Goal: Check status: Verify the current state of an ongoing process or item

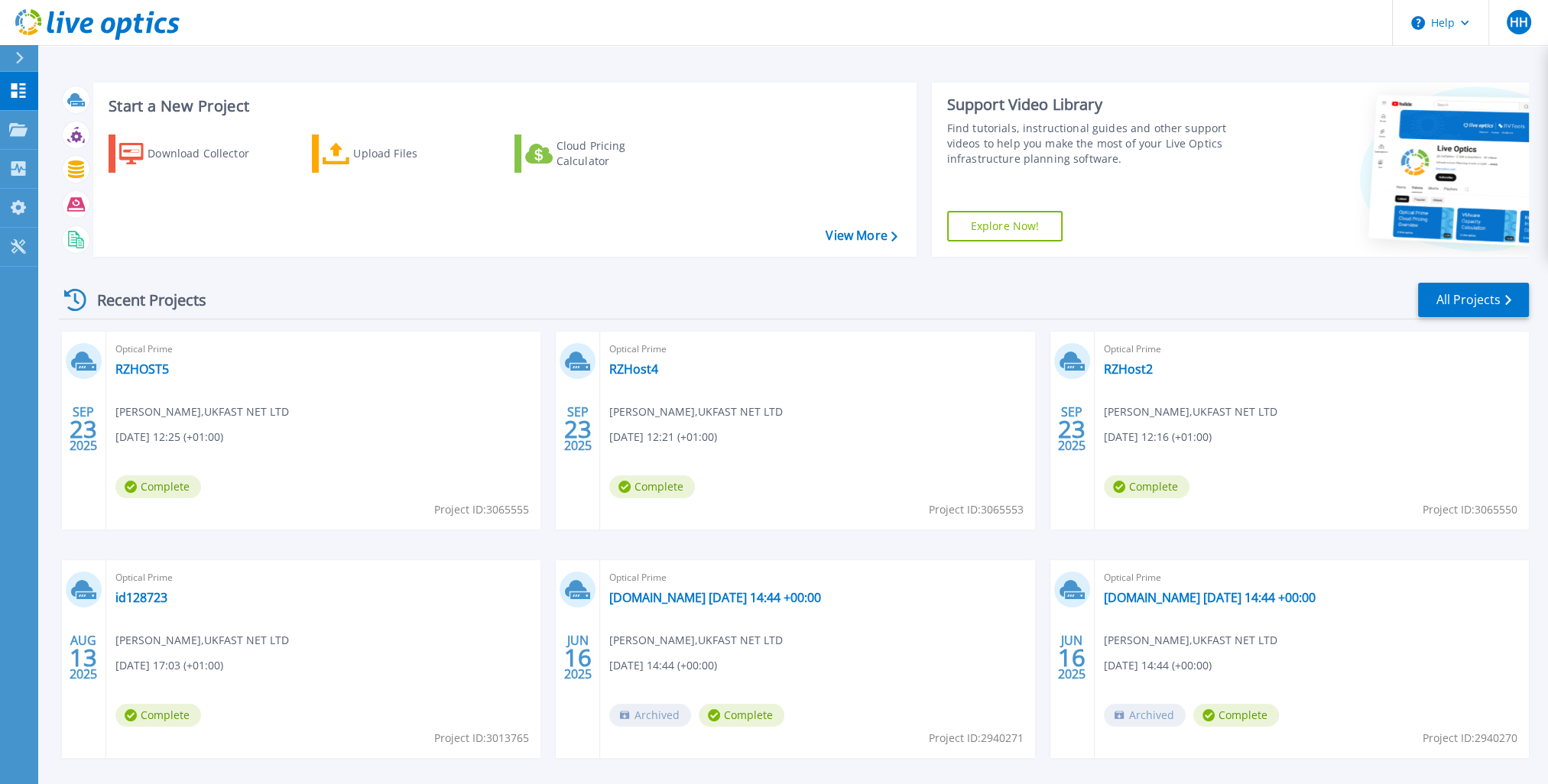
scroll to position [62, 0]
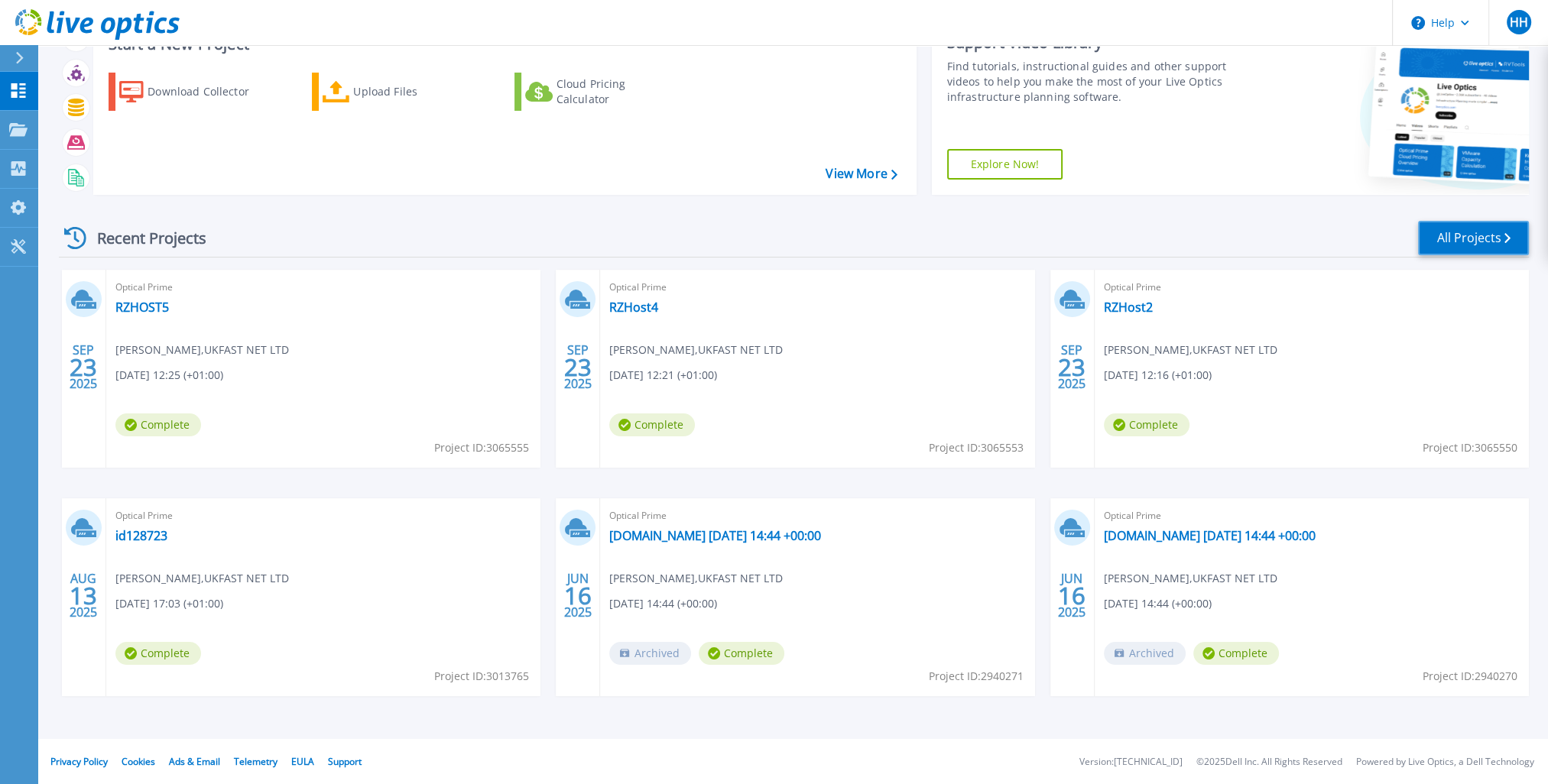
click at [1447, 252] on link "All Projects" at bounding box center [1474, 238] width 111 height 35
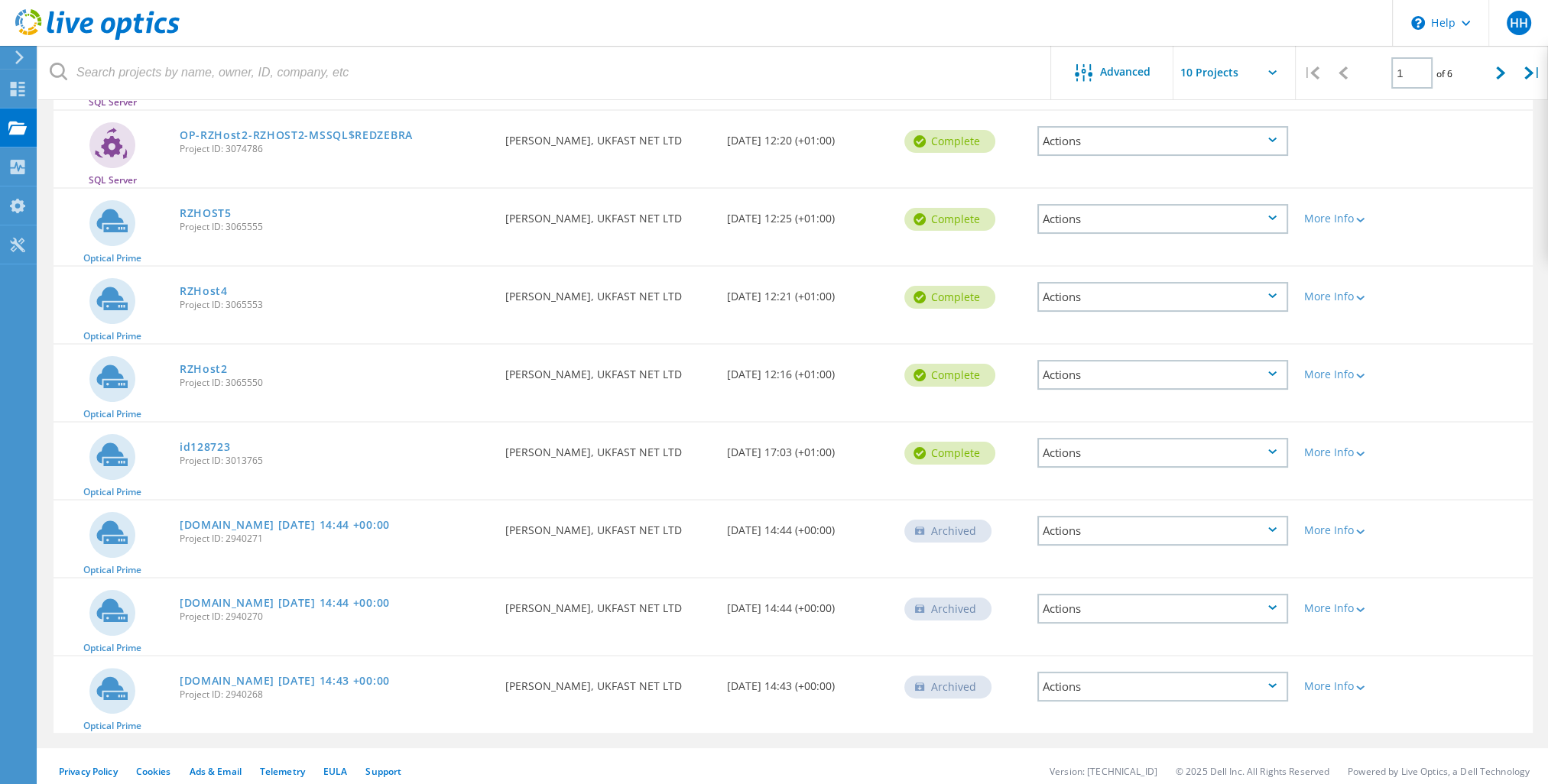
scroll to position [333, 0]
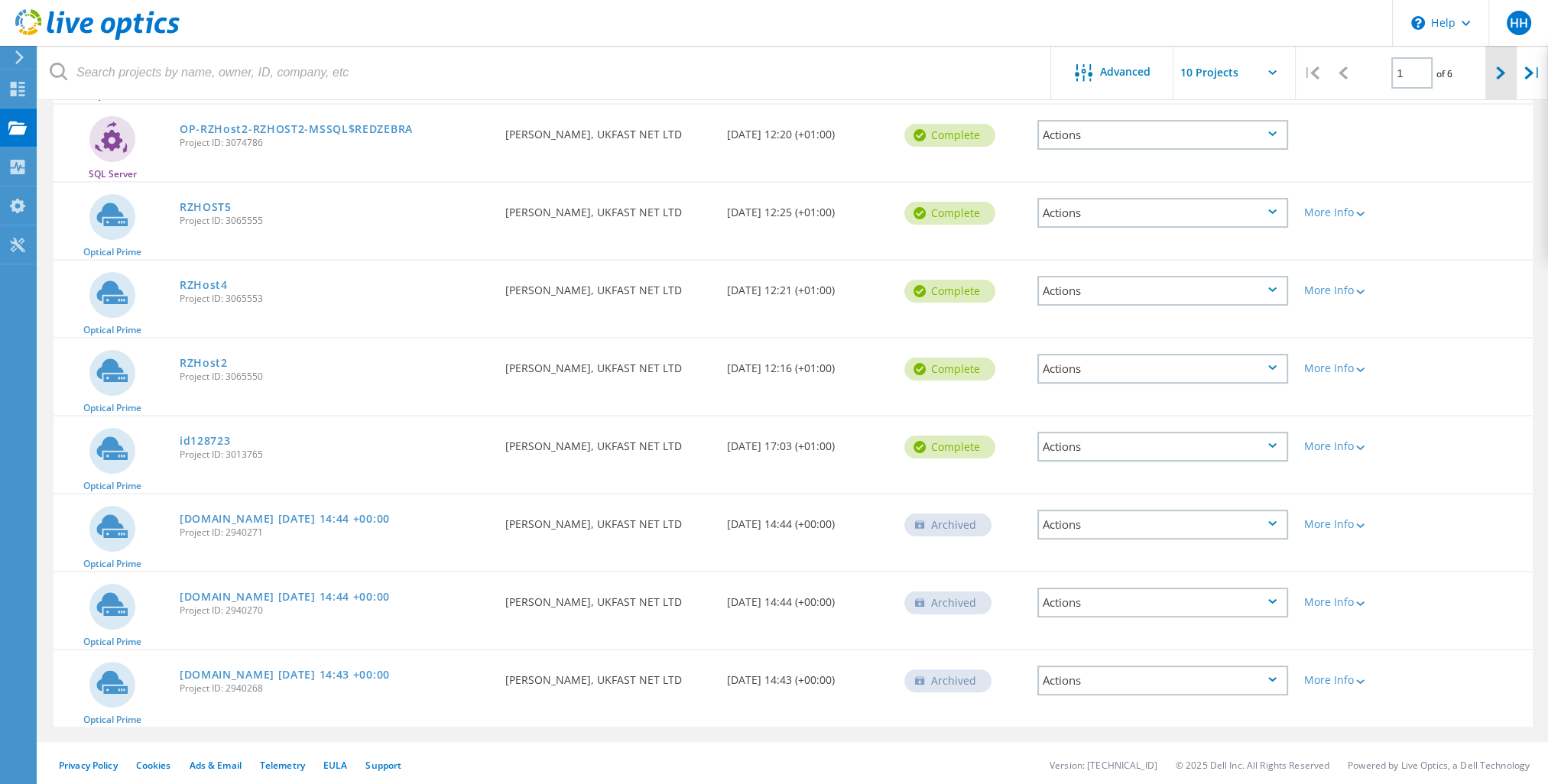
click at [1499, 72] on icon at bounding box center [1501, 73] width 9 height 13
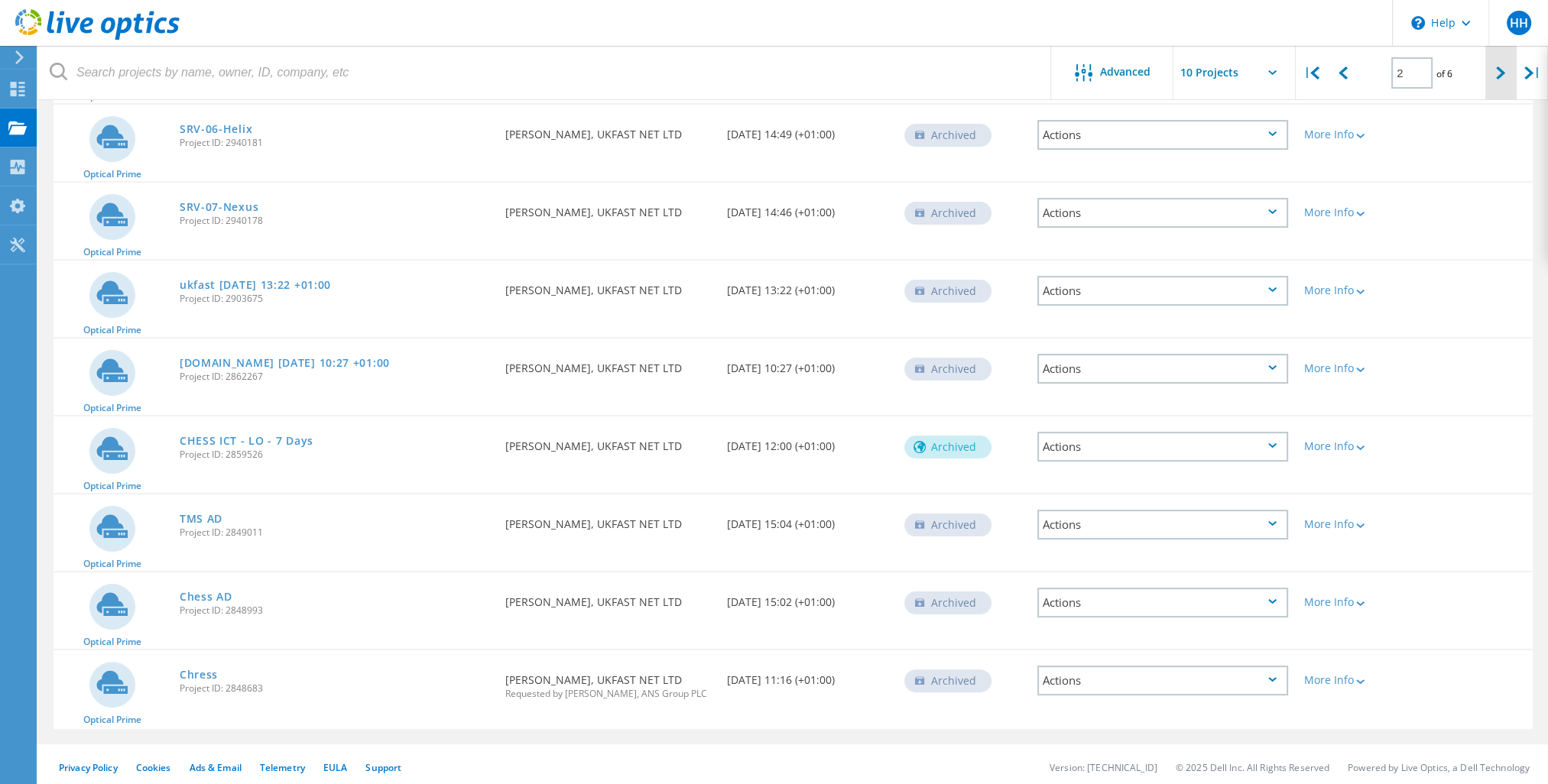
click at [1499, 75] on icon at bounding box center [1501, 73] width 9 height 13
type input "3"
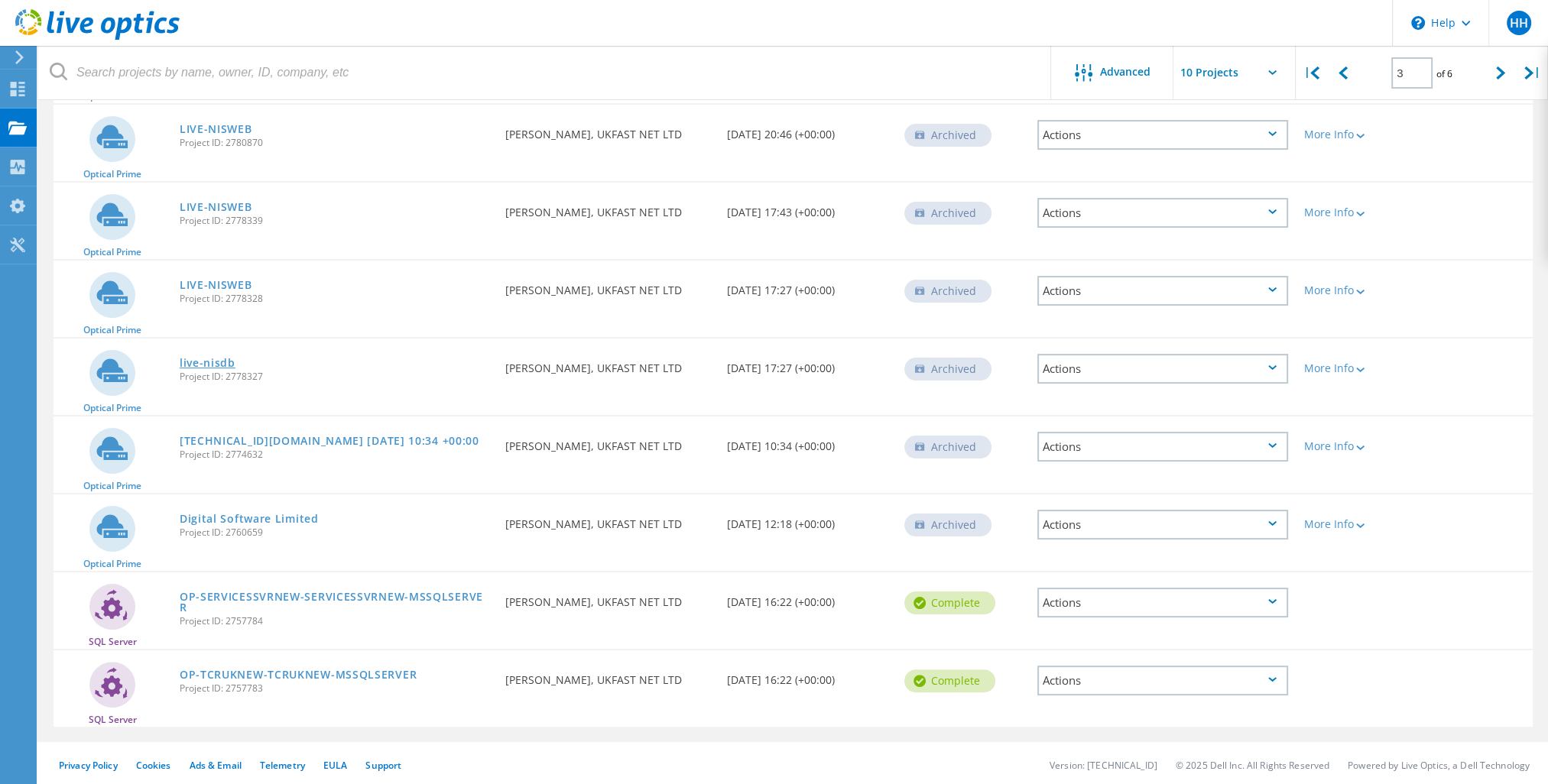
click at [217, 359] on link "live-nisdb" at bounding box center [207, 363] width 56 height 10
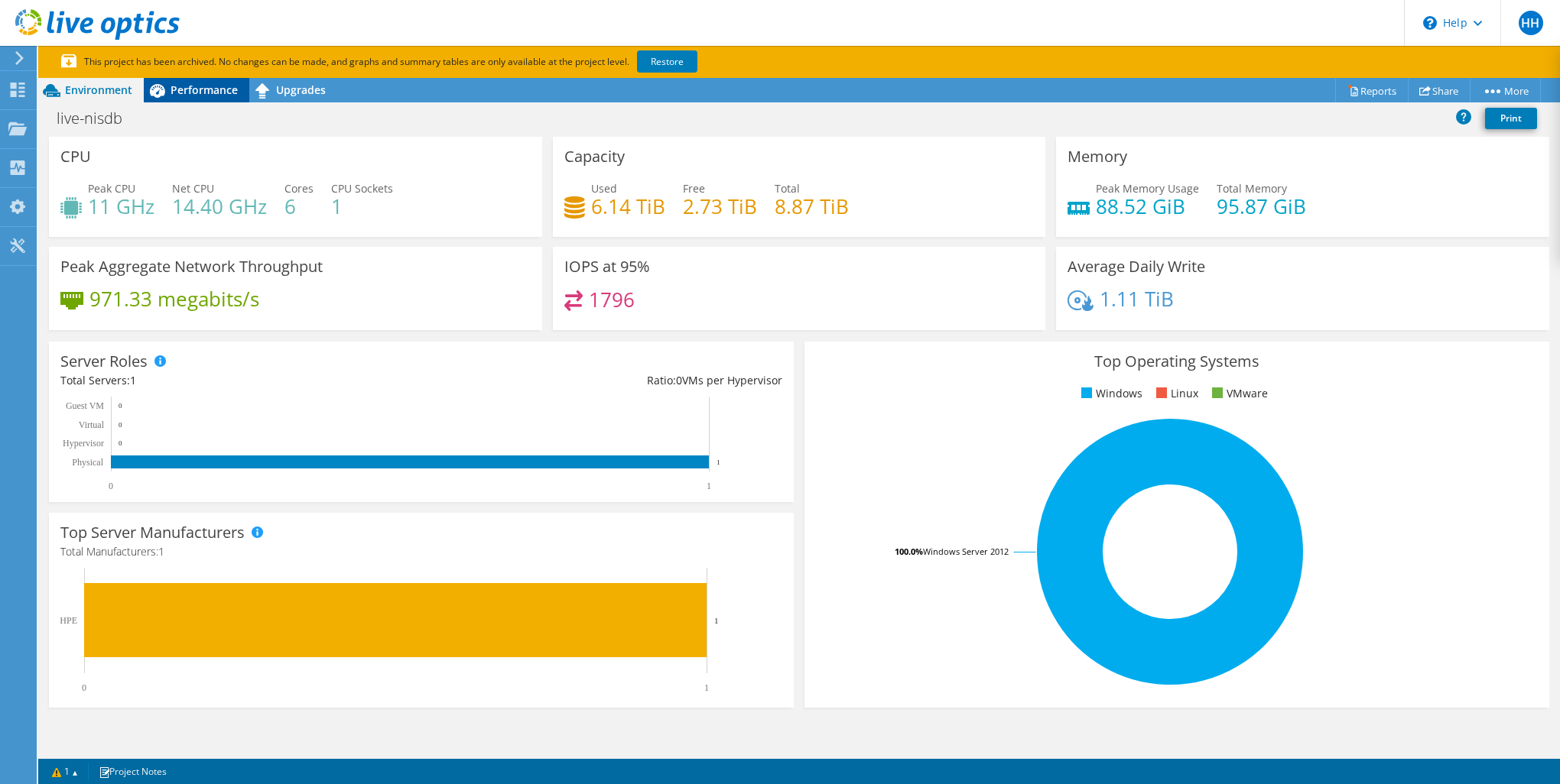
click at [213, 90] on span "Performance" at bounding box center [204, 90] width 68 height 14
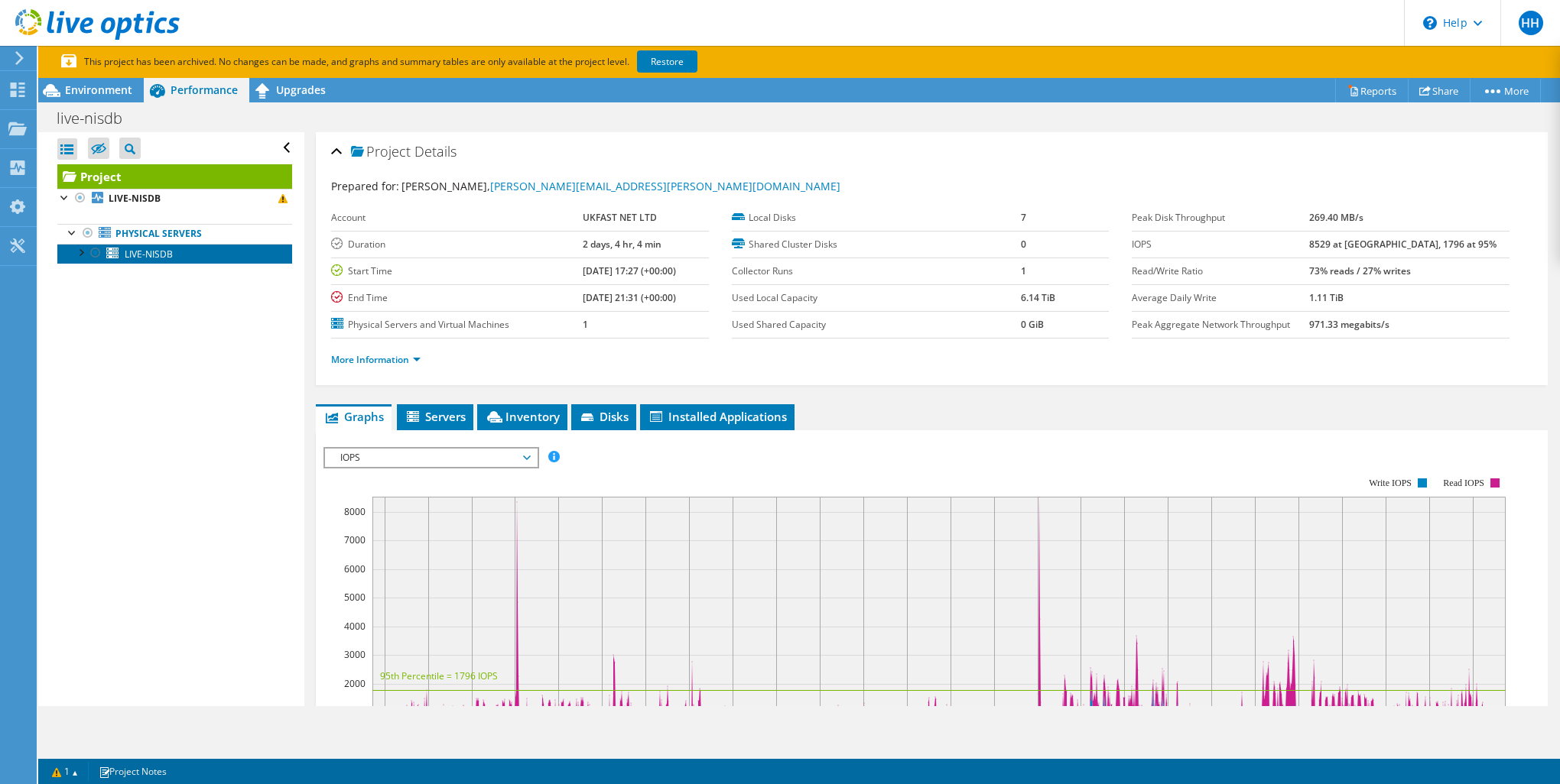
click at [167, 248] on span "LIVE-NISDB" at bounding box center [149, 254] width 48 height 13
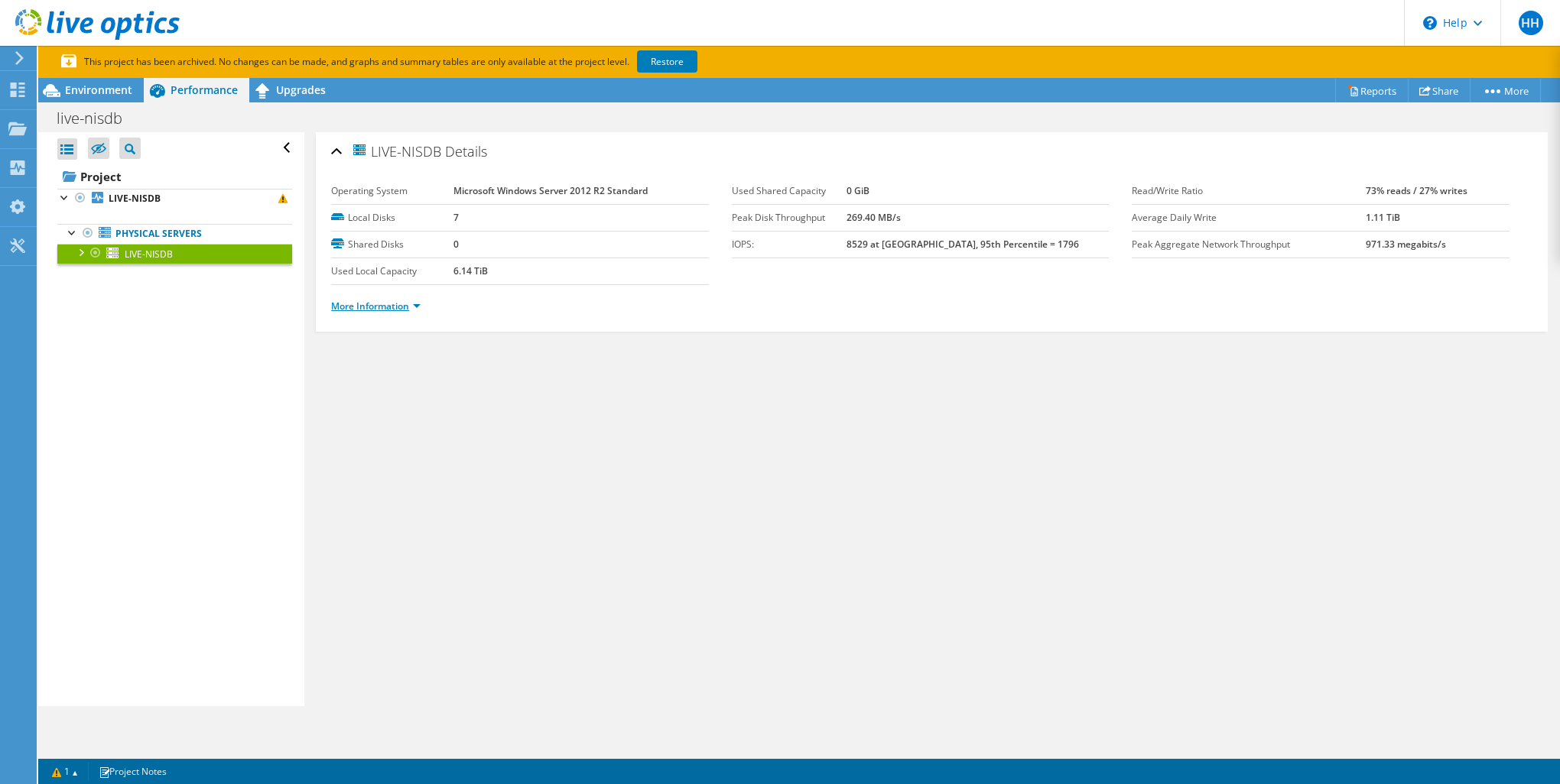
click at [385, 302] on link "More Information" at bounding box center [375, 306] width 89 height 13
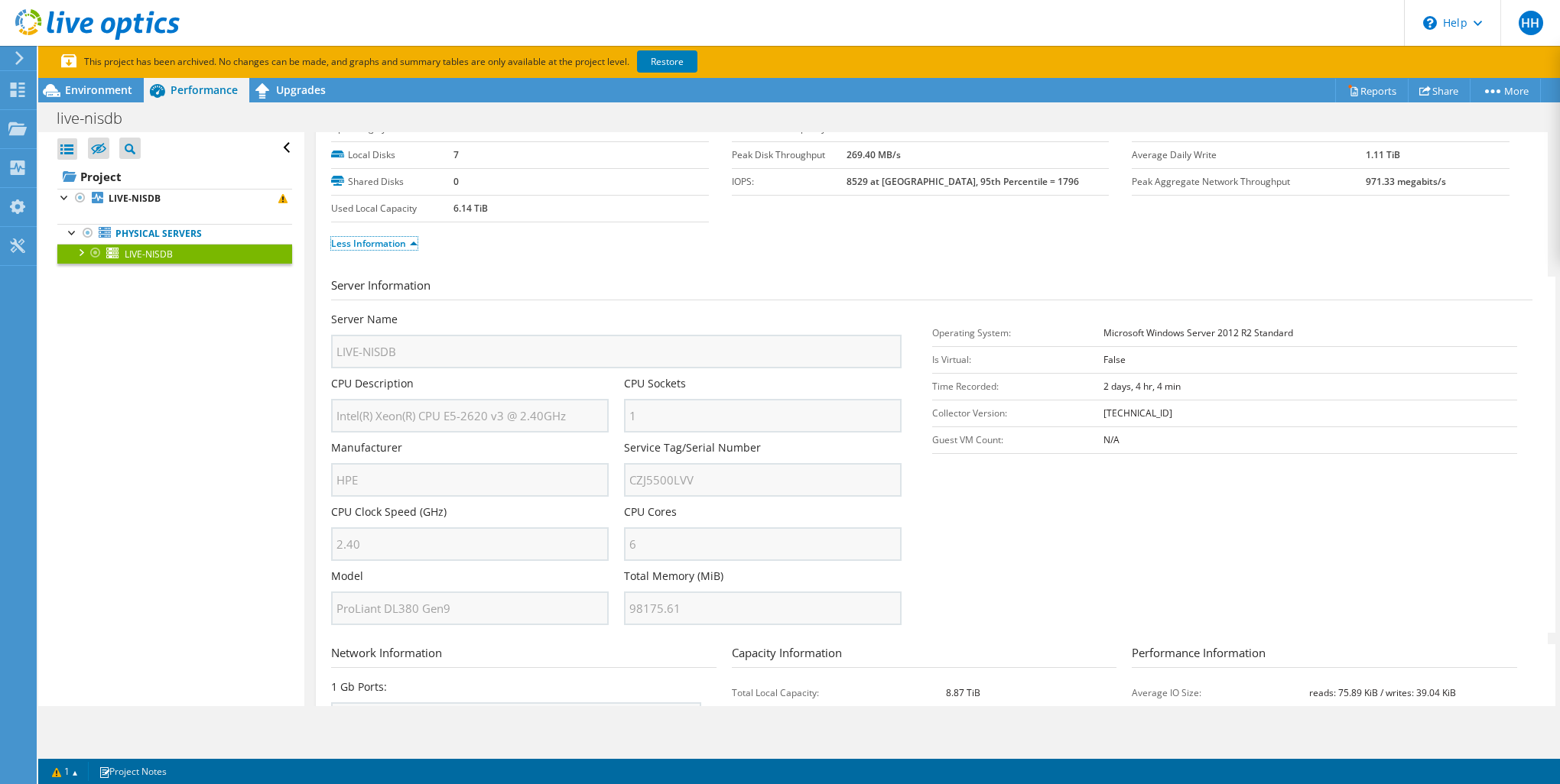
scroll to position [36, 0]
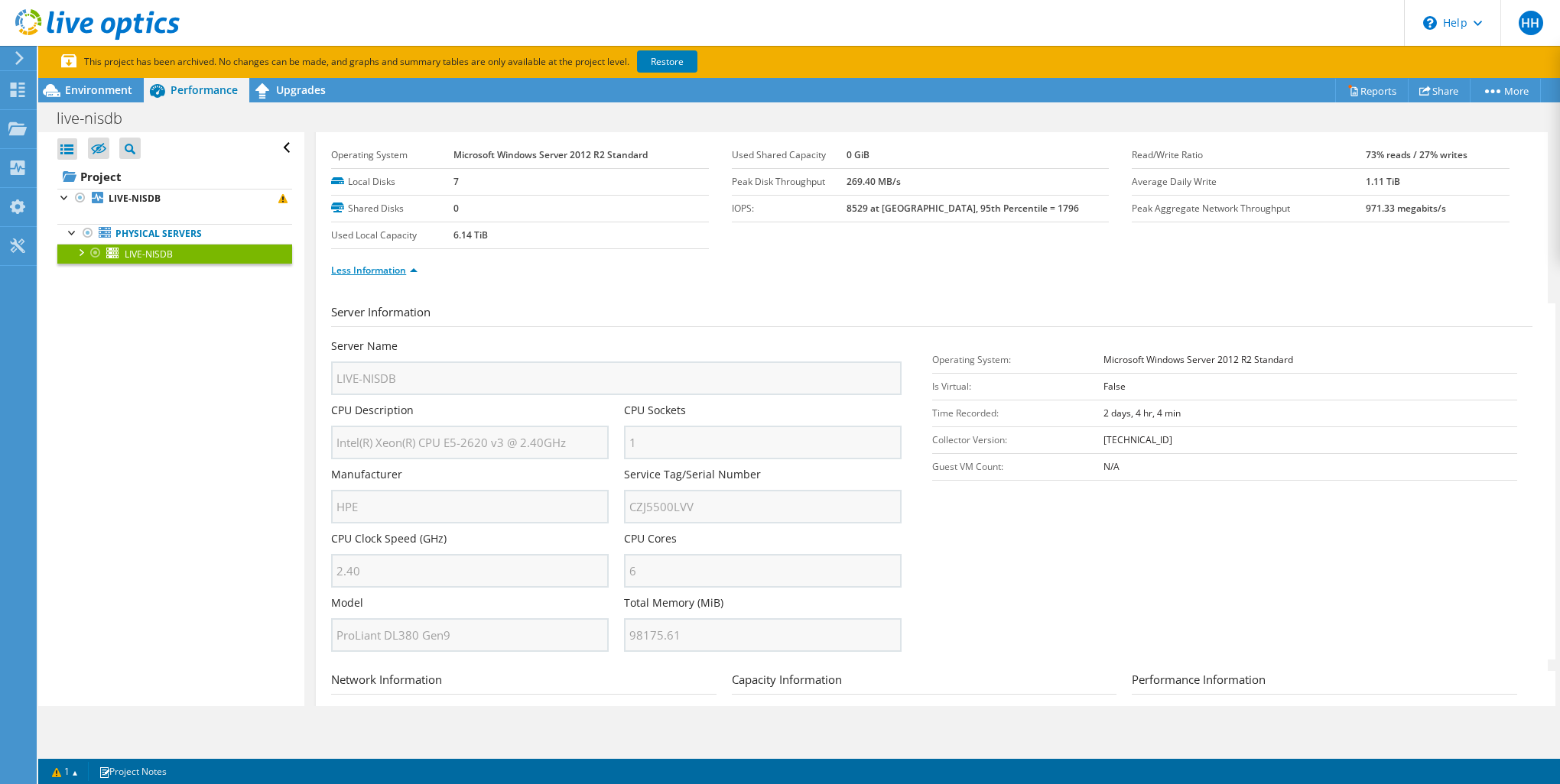
click at [390, 269] on link "Less Information" at bounding box center [373, 270] width 86 height 13
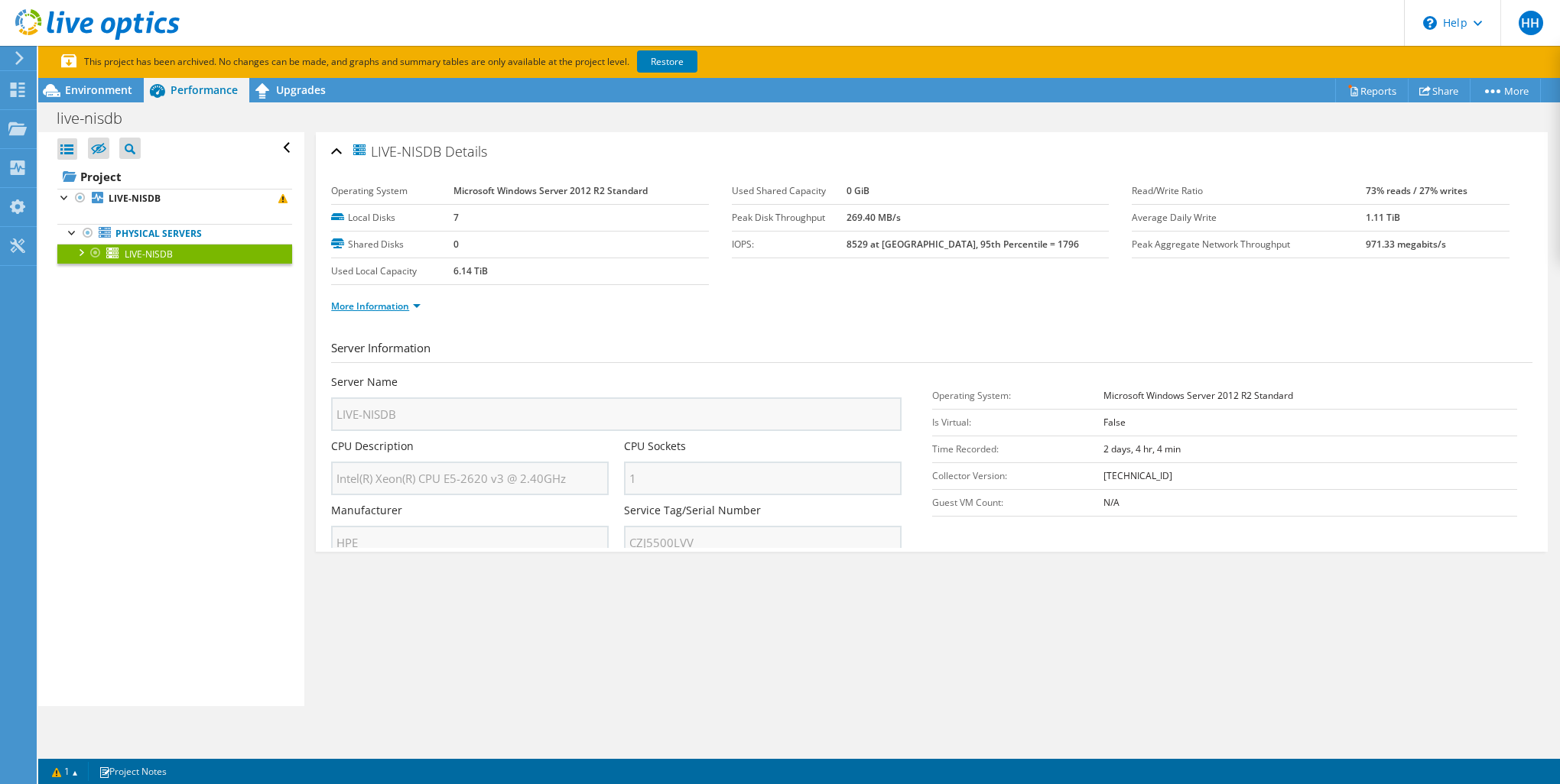
scroll to position [0, 0]
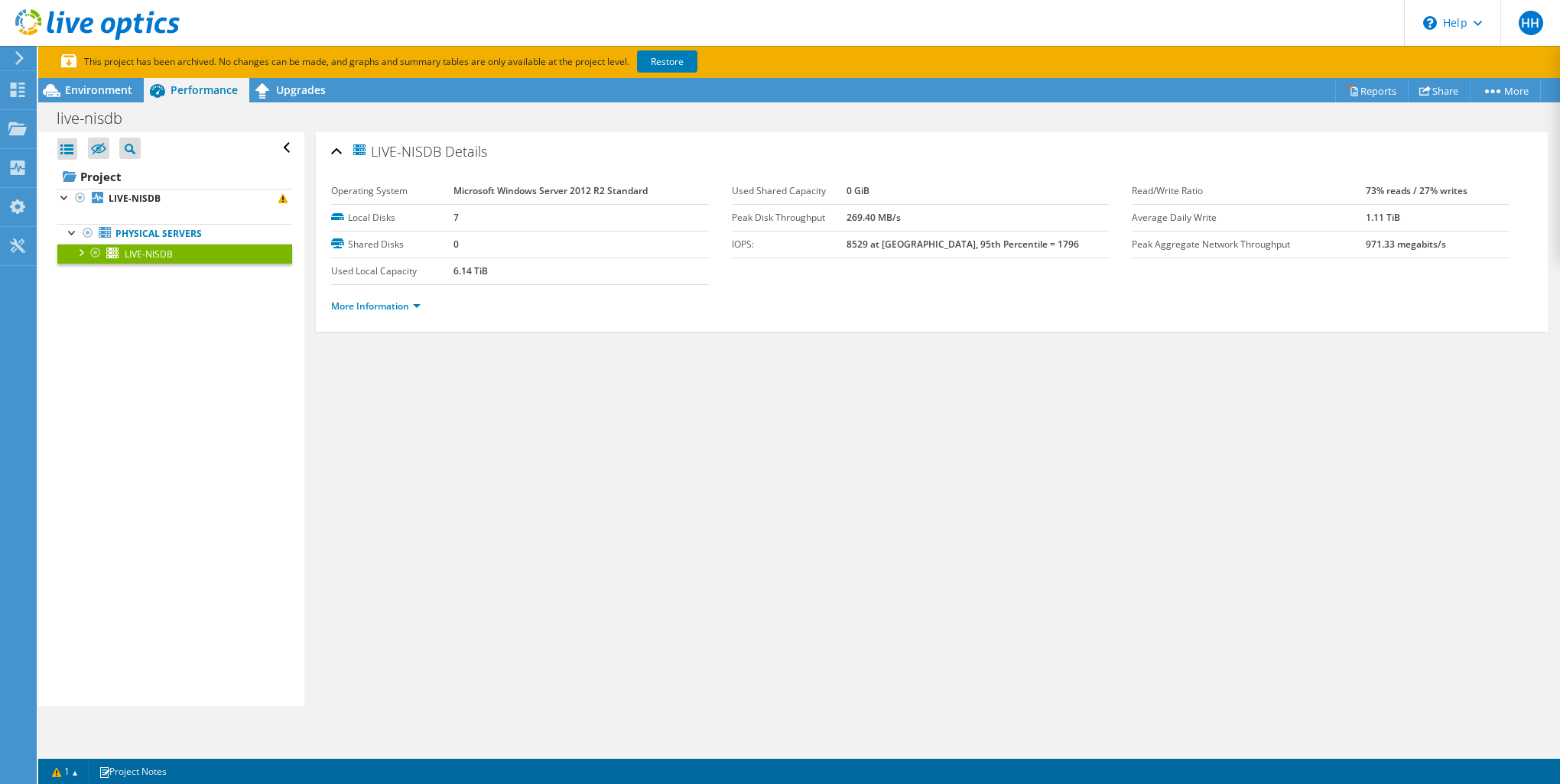
click at [83, 253] on div at bounding box center [80, 251] width 15 height 15
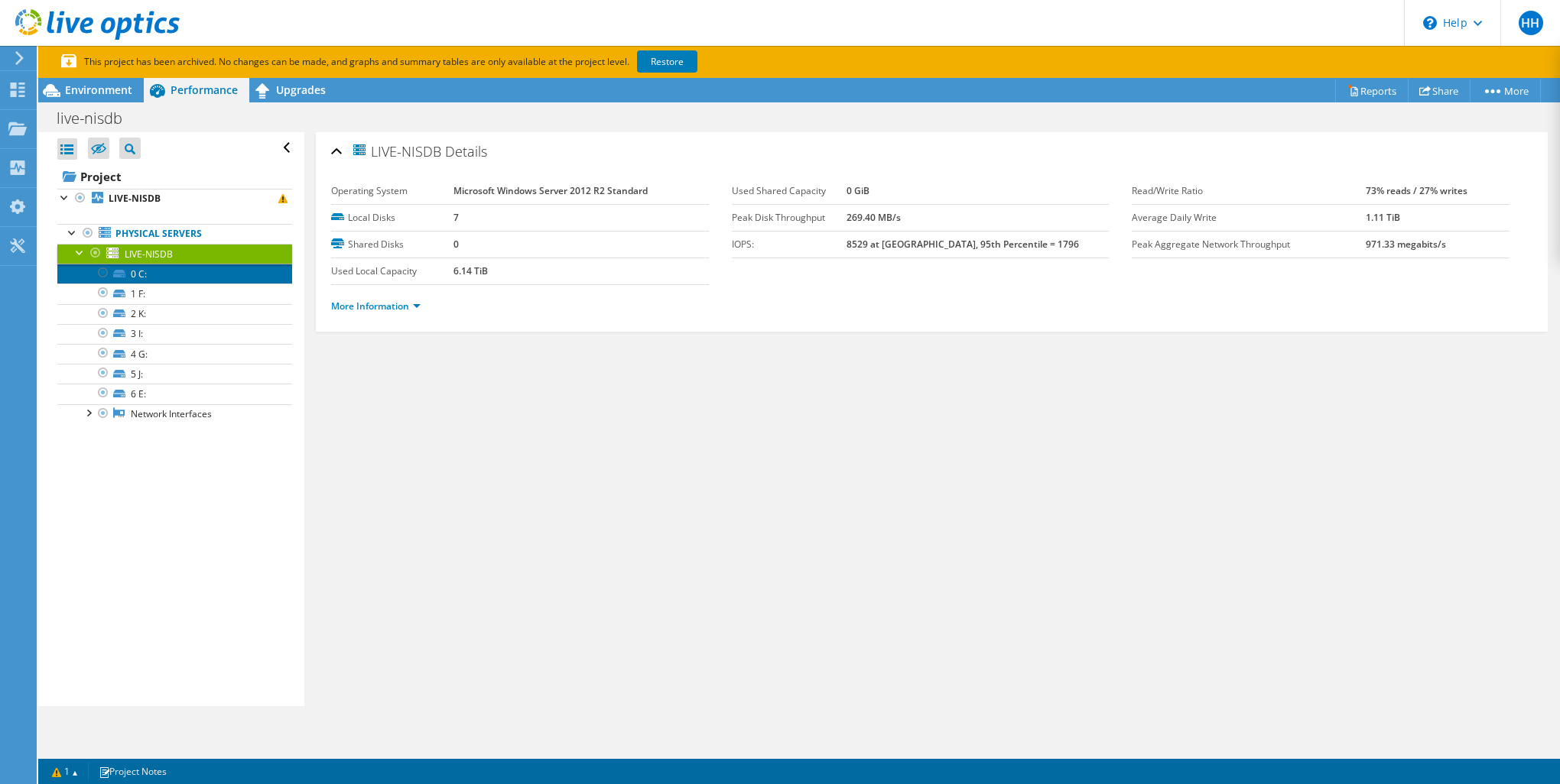
click at [168, 275] on link "0 C:" at bounding box center [175, 273] width 235 height 20
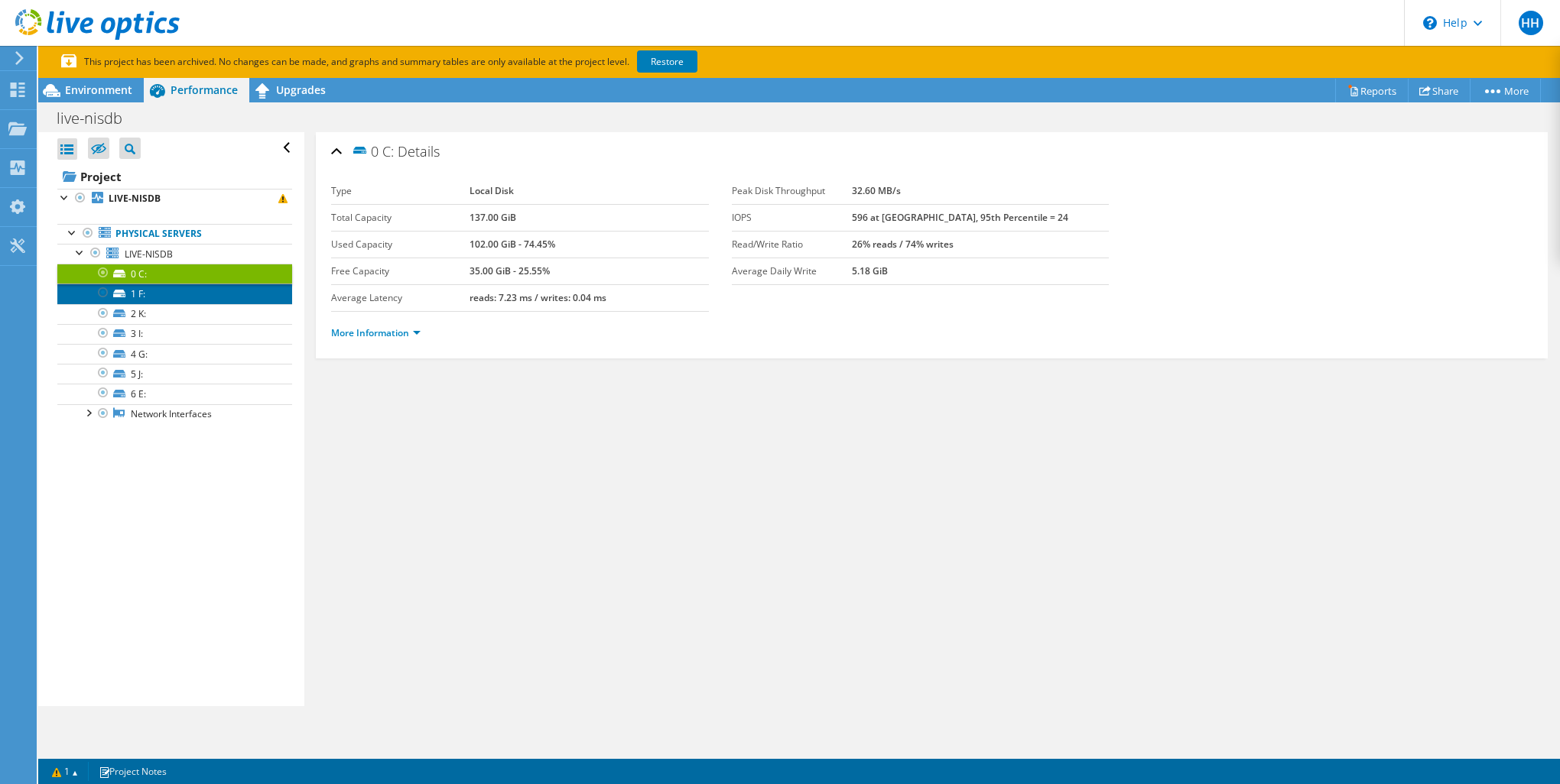
click at [171, 296] on link "1 F:" at bounding box center [175, 293] width 235 height 20
click at [373, 330] on link "More Information" at bounding box center [375, 333] width 89 height 13
